Goal: Find specific page/section: Find specific page/section

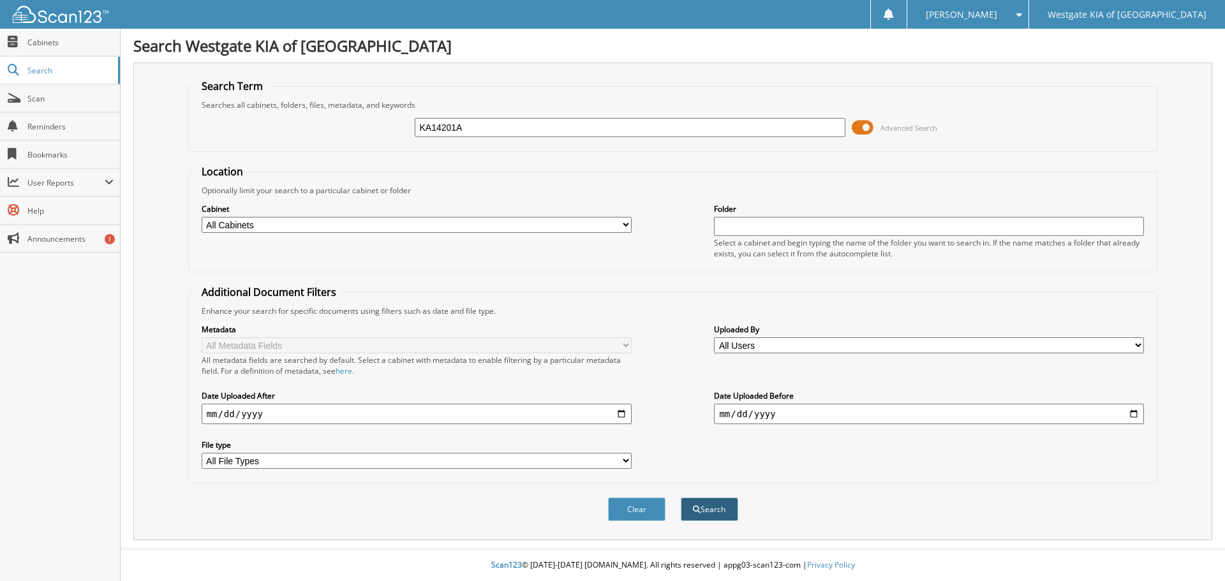
type input "KA14201A"
click at [730, 514] on button "Search" at bounding box center [709, 510] width 57 height 24
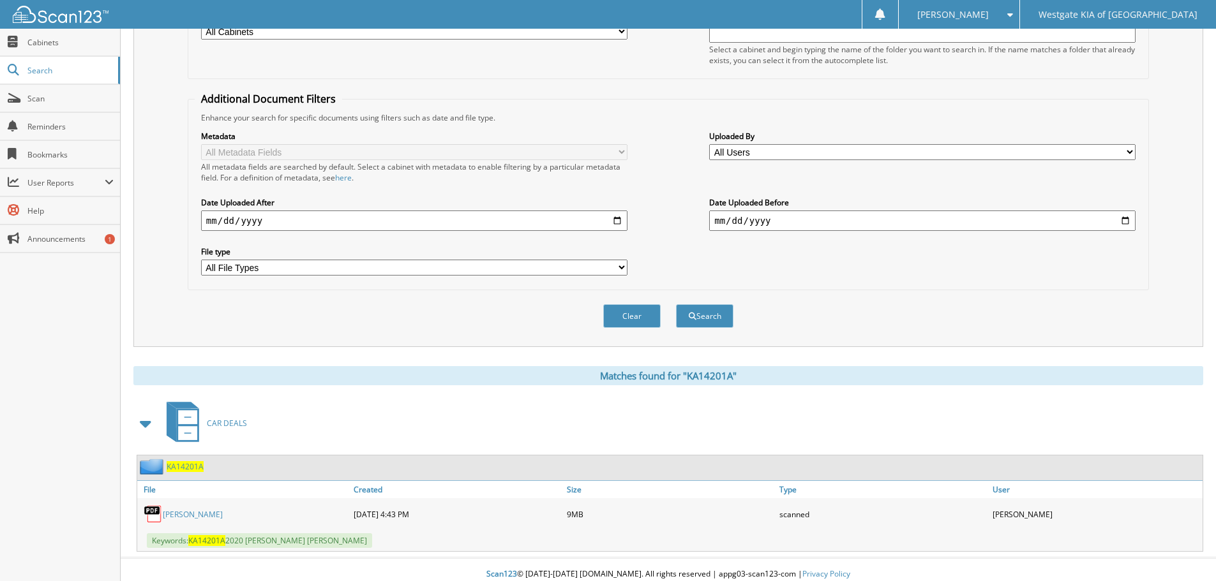
scroll to position [203, 0]
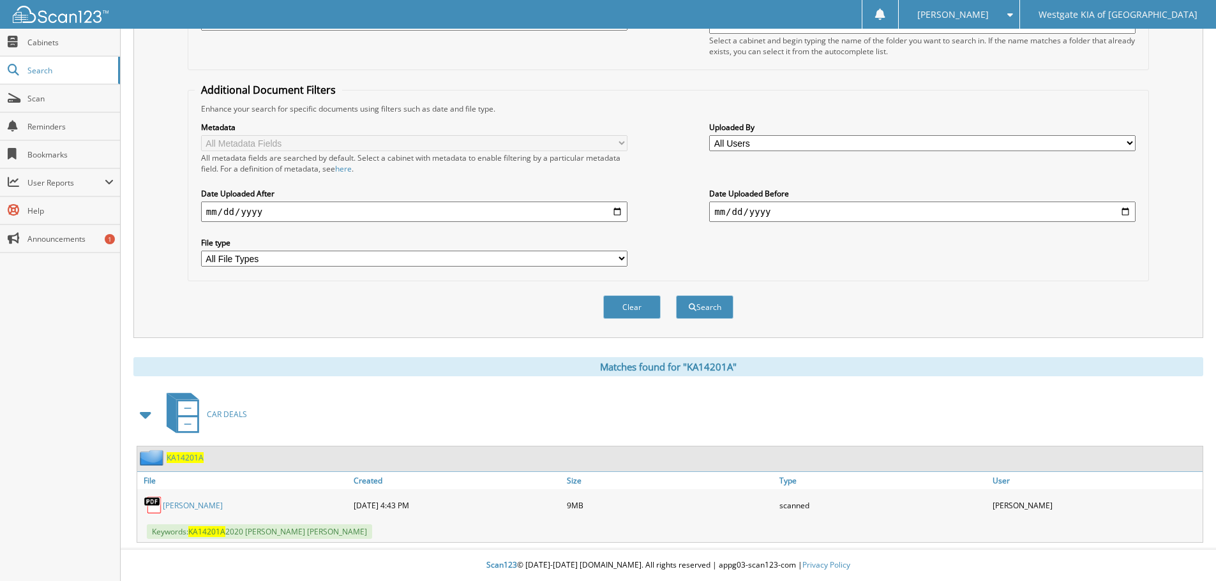
click at [220, 507] on link "GLENN HARRISON" at bounding box center [193, 505] width 60 height 11
click at [33, 99] on span "Scan" at bounding box center [70, 98] width 86 height 11
